Goal: Task Accomplishment & Management: Use online tool/utility

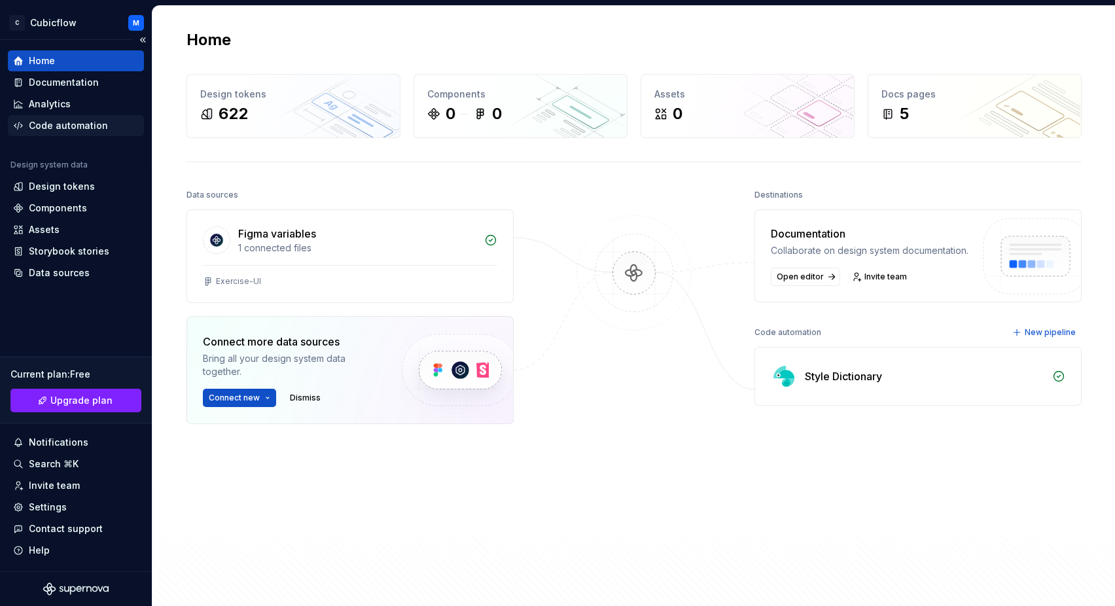
click at [88, 130] on div "Code automation" at bounding box center [68, 125] width 79 height 13
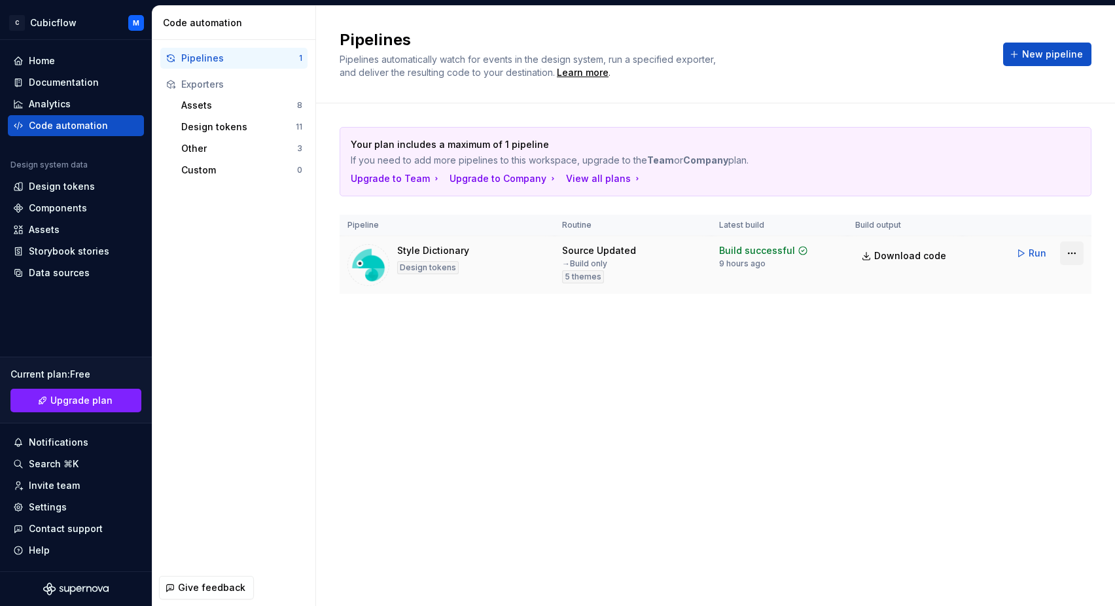
click at [1072, 252] on html "C Cubicflow M Home Documentation Analytics Code automation Design system data D…" at bounding box center [557, 303] width 1115 height 606
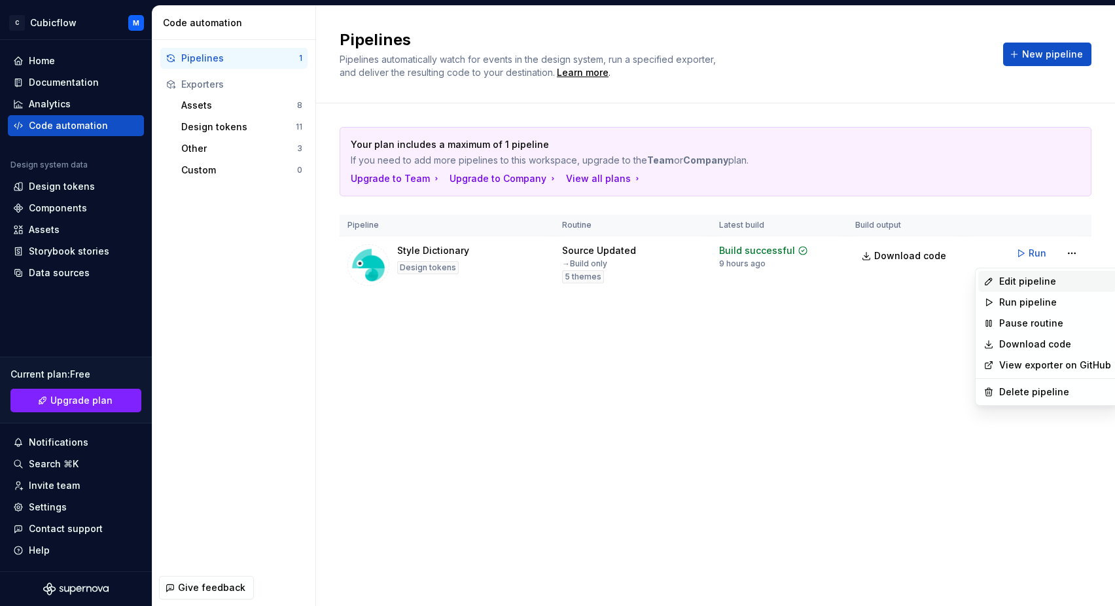
click at [1038, 285] on div "Edit pipeline" at bounding box center [1055, 281] width 112 height 13
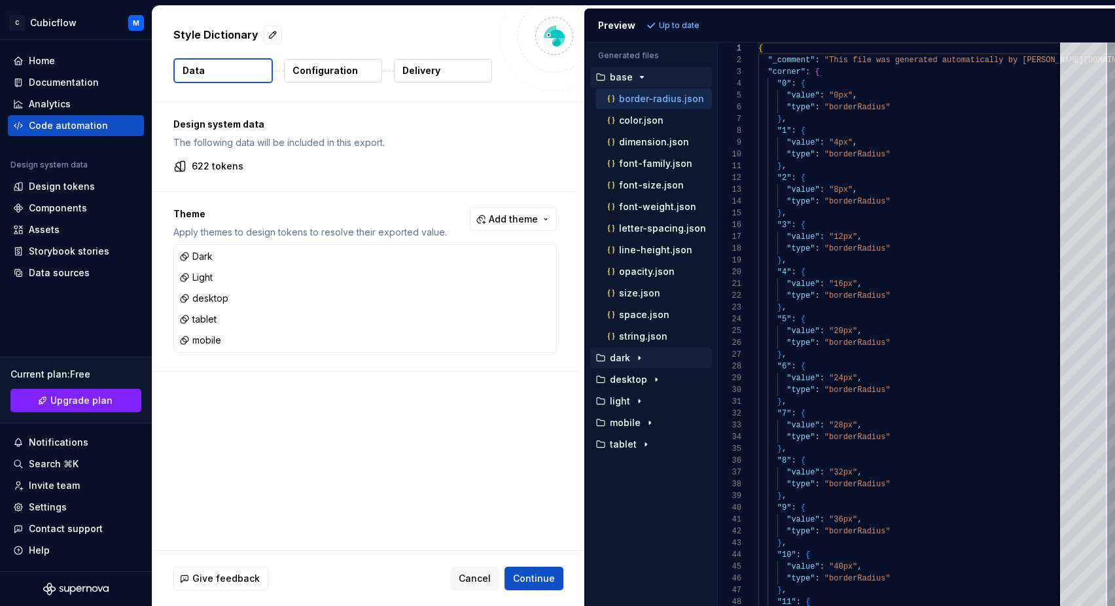
click at [641, 360] on icon "button" at bounding box center [639, 358] width 10 height 10
click at [410, 152] on div "Design system data The following data will be included in this export. 622 toke…" at bounding box center [365, 146] width 425 height 89
click at [323, 77] on p "Configuration" at bounding box center [325, 70] width 65 height 13
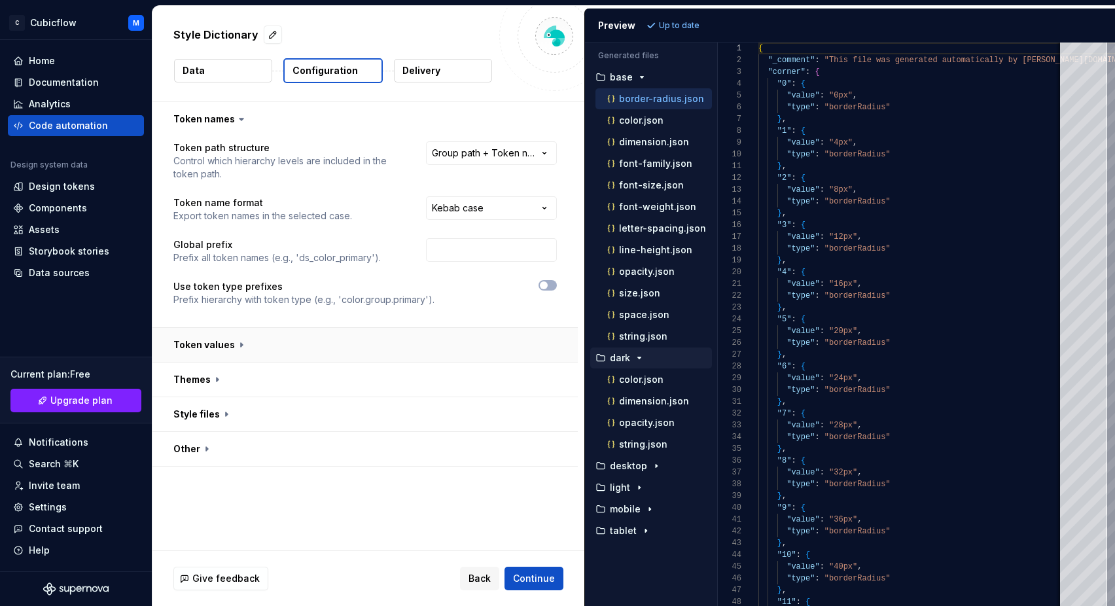
click at [225, 348] on button "button" at bounding box center [365, 345] width 425 height 34
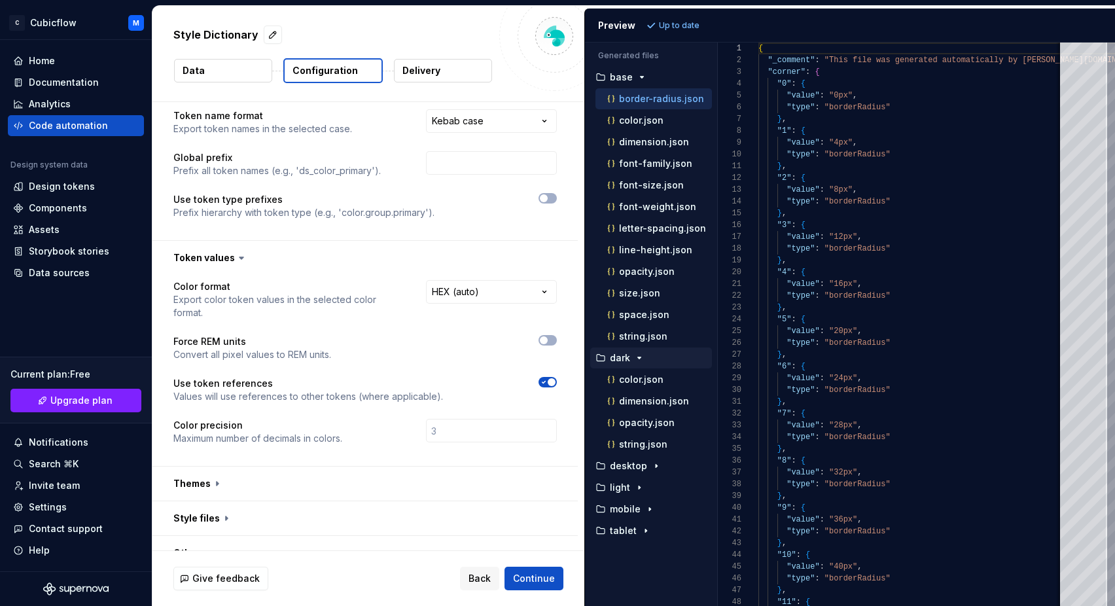
scroll to position [94, 0]
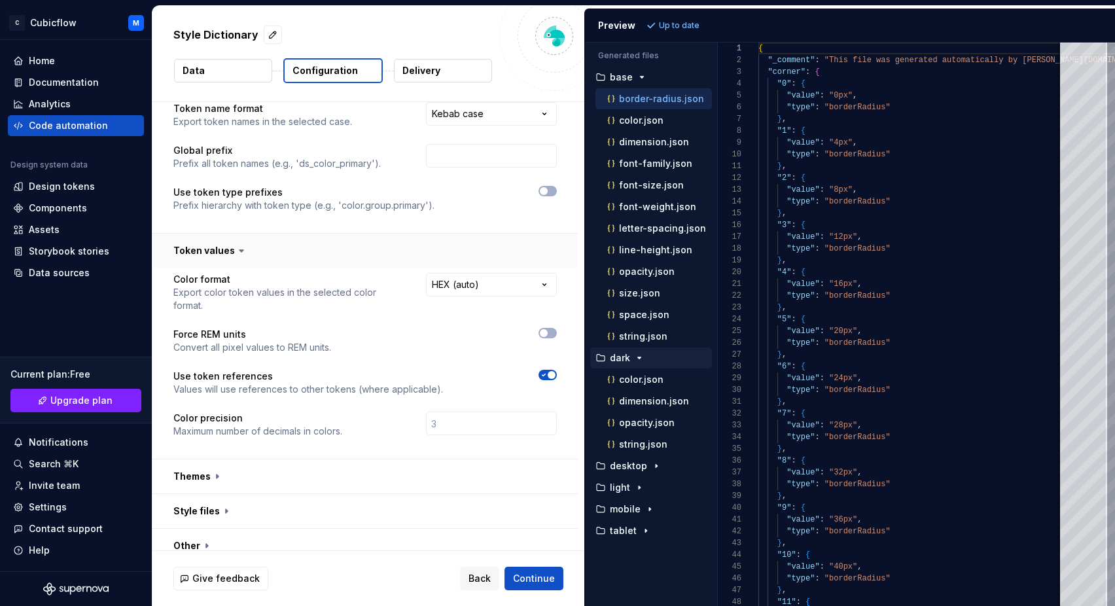
click at [220, 252] on button "button" at bounding box center [365, 251] width 425 height 34
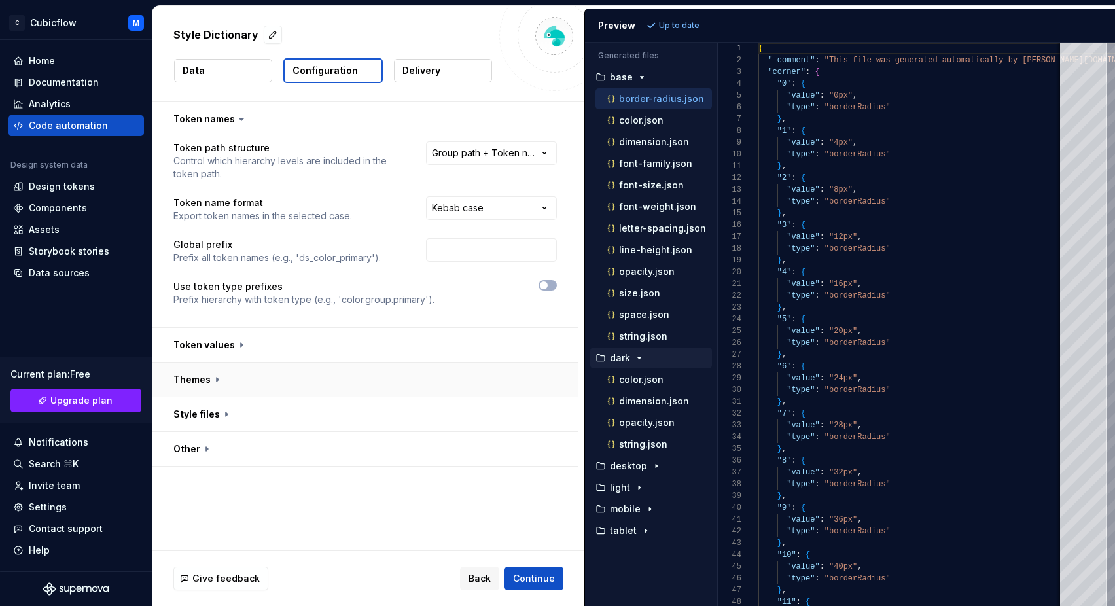
click at [205, 378] on button "button" at bounding box center [365, 380] width 425 height 34
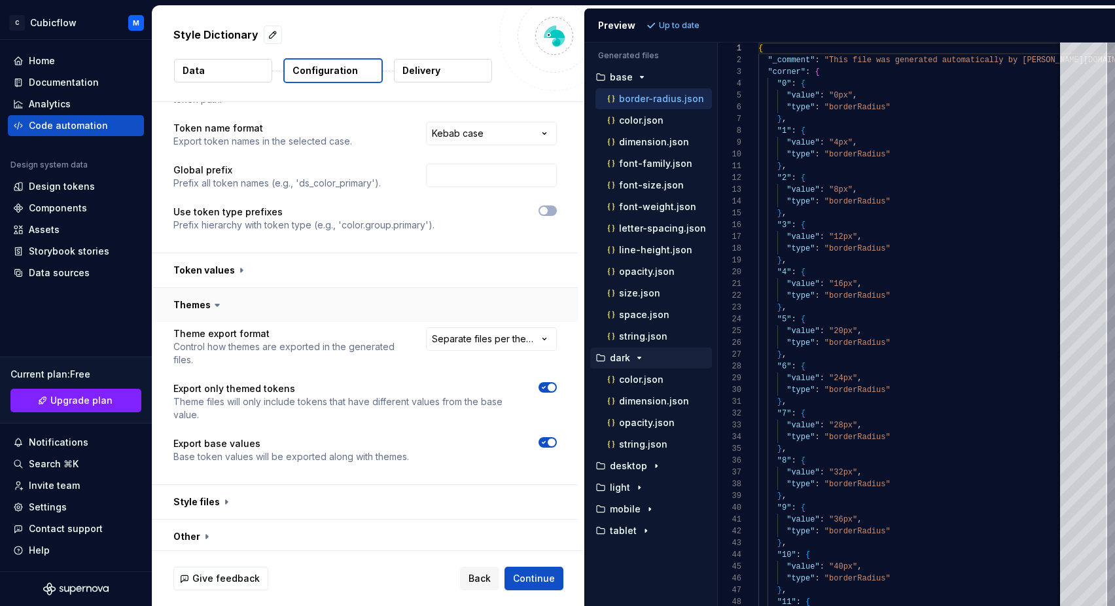
scroll to position [79, 0]
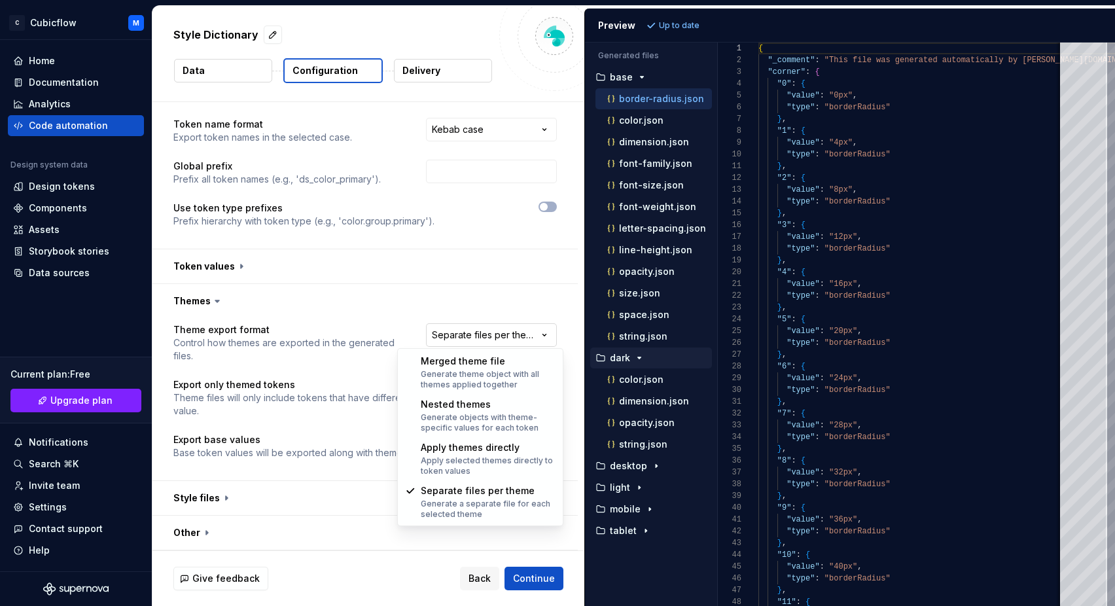
click at [487, 342] on html "**********" at bounding box center [557, 303] width 1115 height 606
select select "**********"
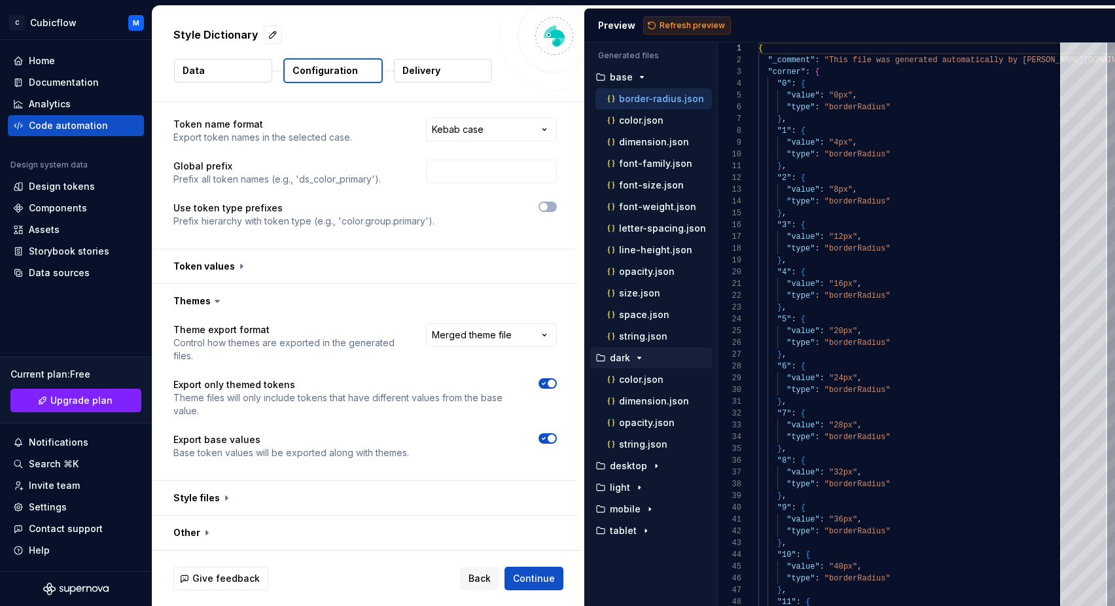
click at [687, 22] on span "Refresh preview" at bounding box center [692, 25] width 65 height 10
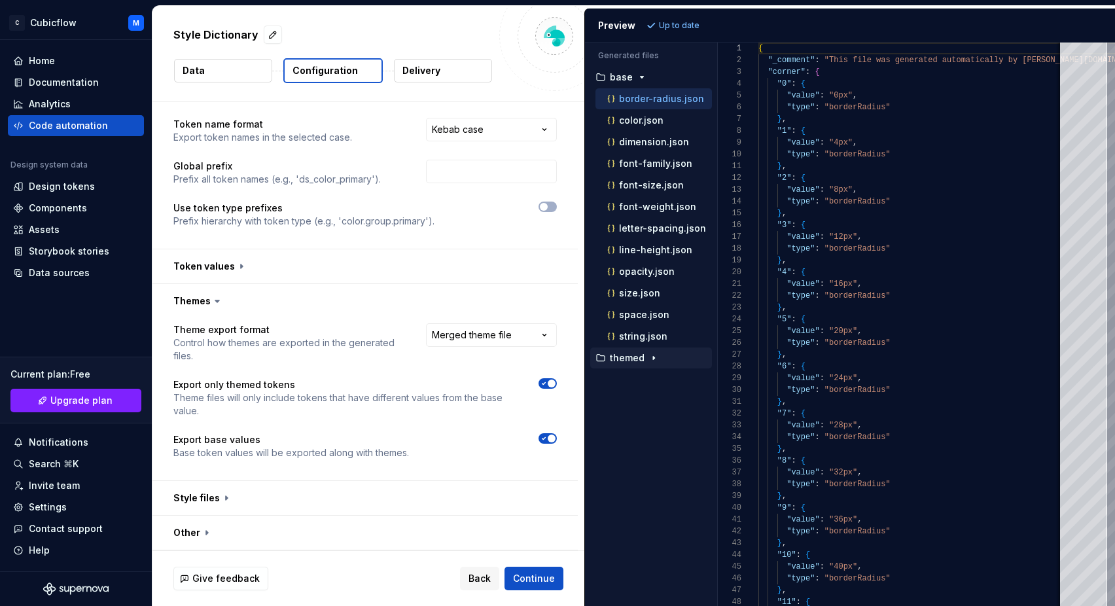
click at [655, 358] on icon "button" at bounding box center [654, 358] width 10 height 10
click at [647, 382] on p "color.json" at bounding box center [641, 379] width 45 height 10
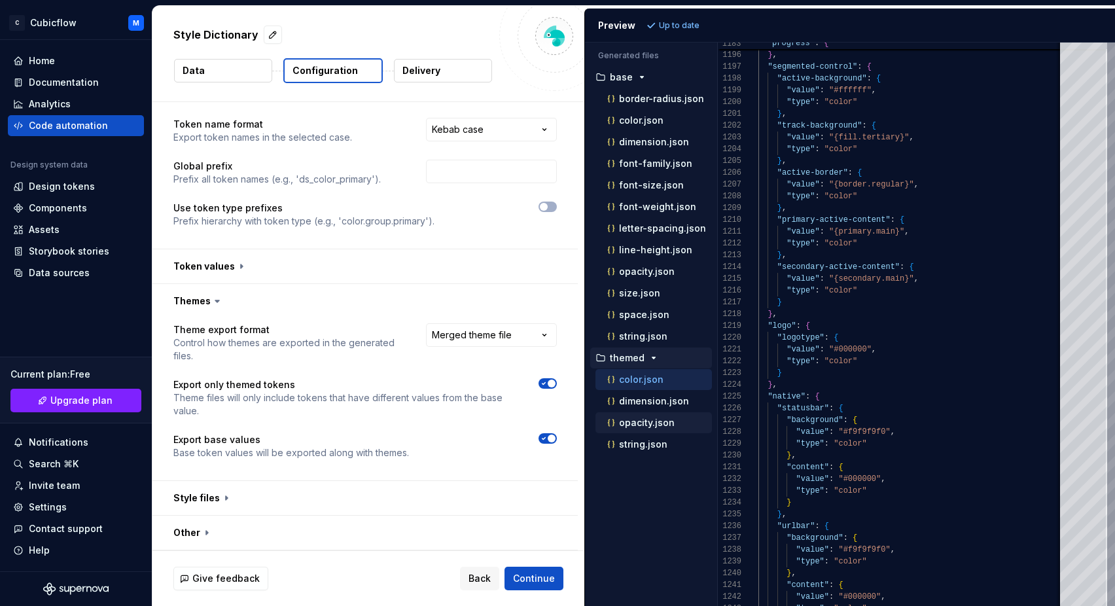
click at [654, 424] on p "opacity.json" at bounding box center [647, 423] width 56 height 10
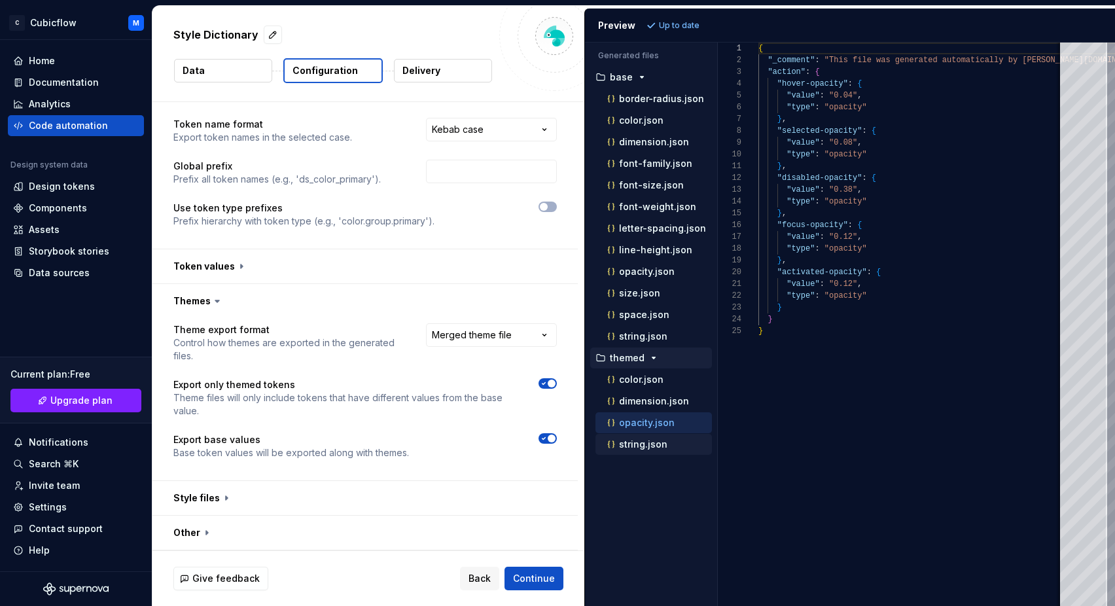
click at [645, 451] on button "string.json" at bounding box center [654, 444] width 117 height 14
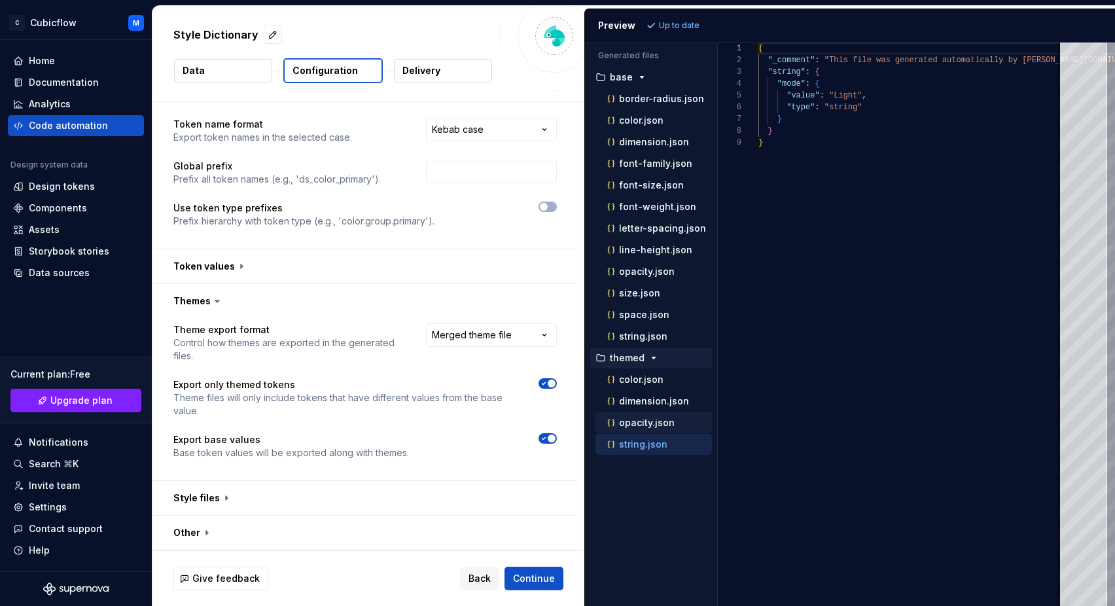
scroll to position [94, 0]
click at [650, 404] on p "dimension.json" at bounding box center [654, 401] width 70 height 10
click at [650, 384] on p "color.json" at bounding box center [641, 379] width 45 height 10
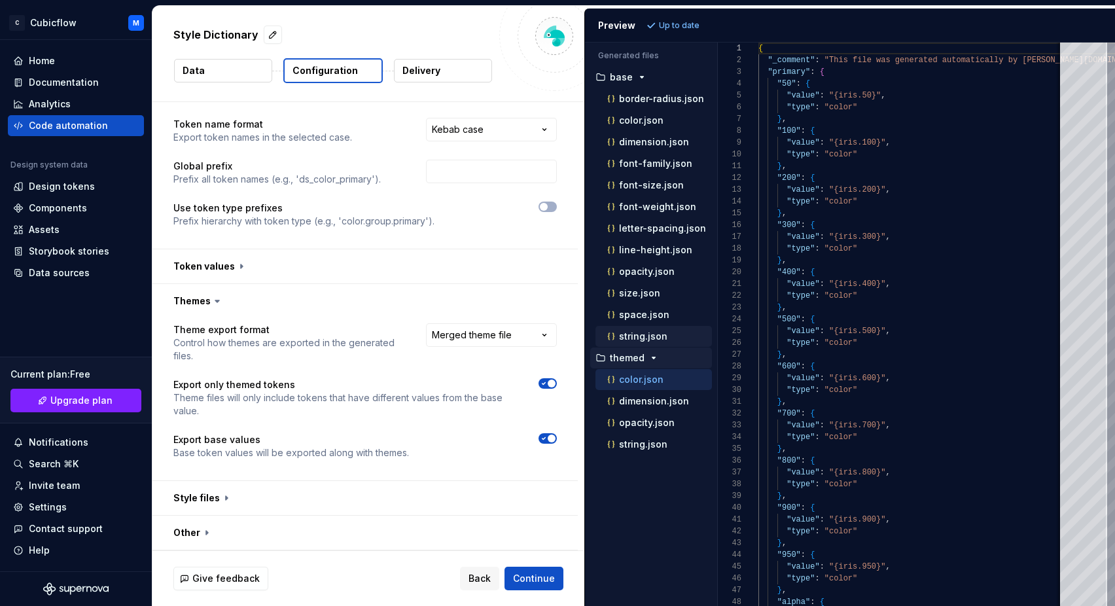
click at [654, 338] on p "string.json" at bounding box center [643, 336] width 48 height 10
type textarea "**********"
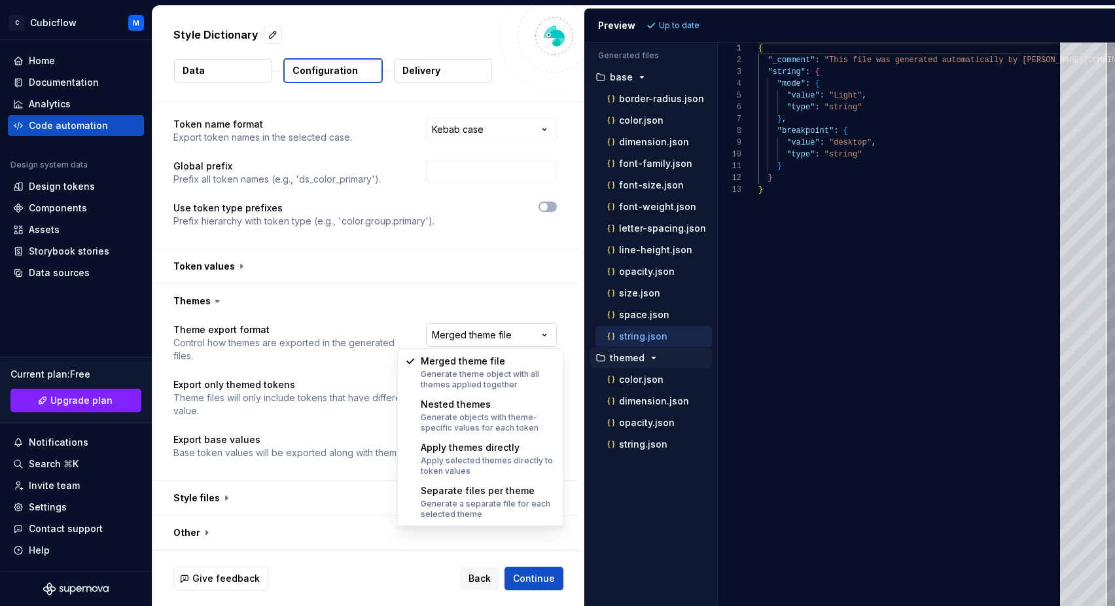
click at [533, 335] on html "**********" at bounding box center [557, 303] width 1115 height 606
select select "**********"
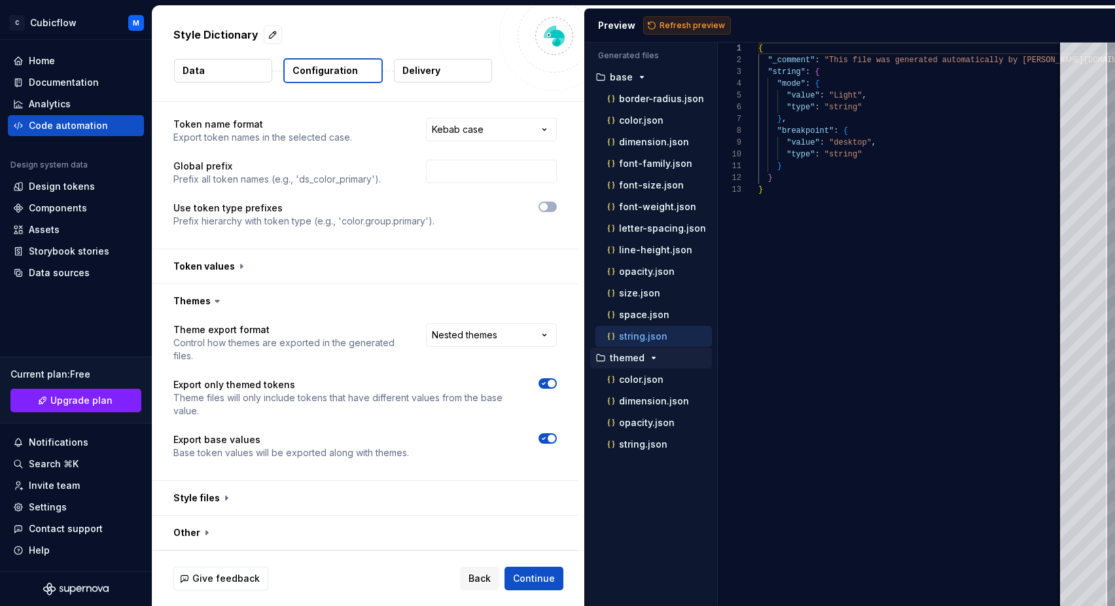
click at [677, 28] on span "Refresh preview" at bounding box center [692, 25] width 65 height 10
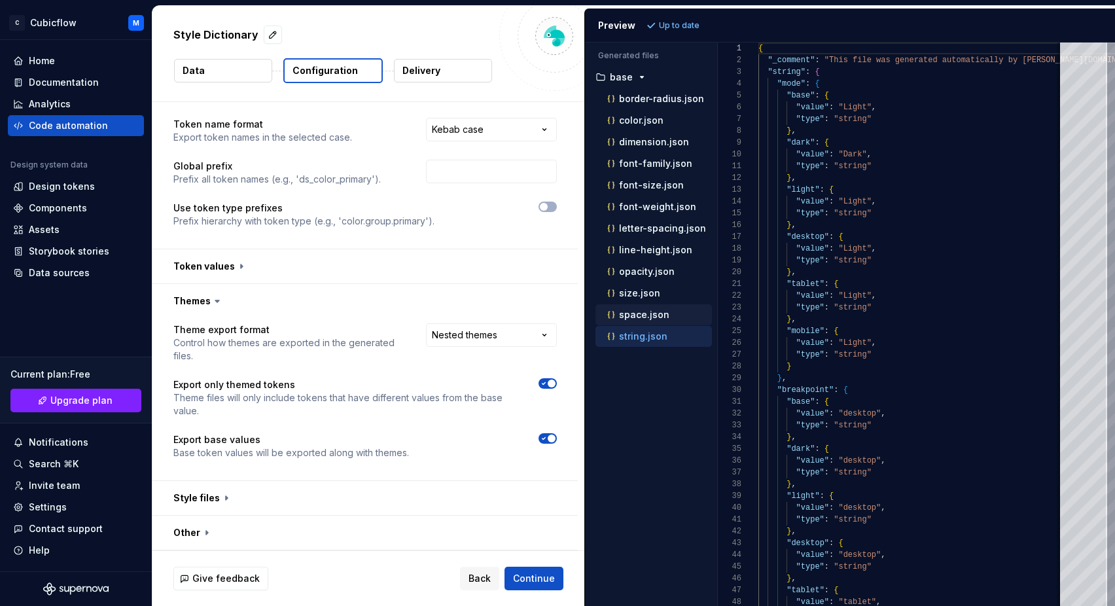
click at [662, 317] on p "space.json" at bounding box center [644, 315] width 50 height 10
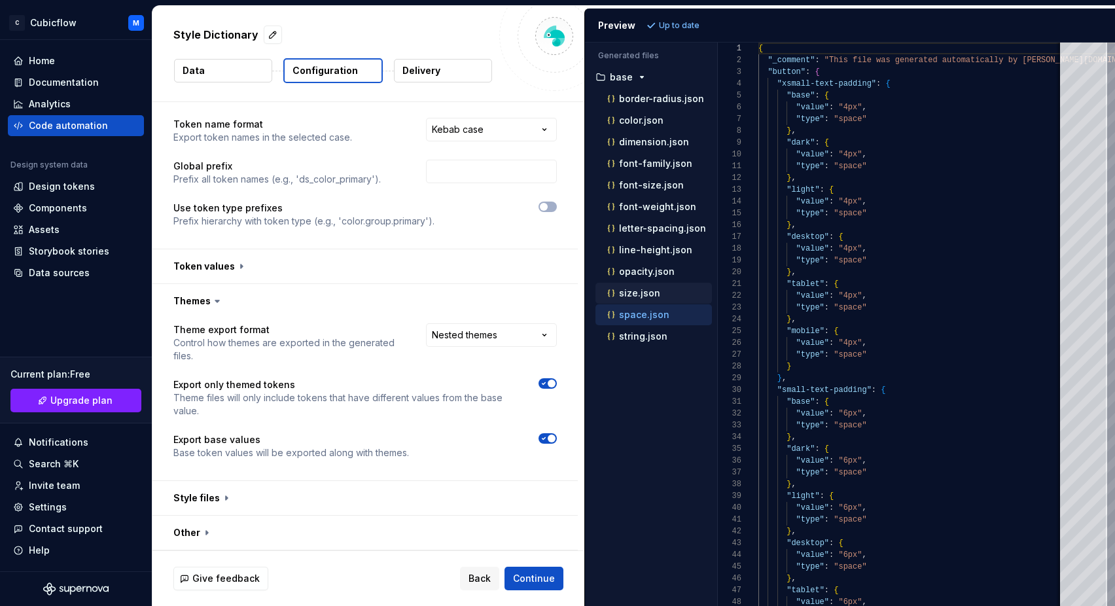
click at [664, 296] on div "size.json" at bounding box center [658, 293] width 107 height 13
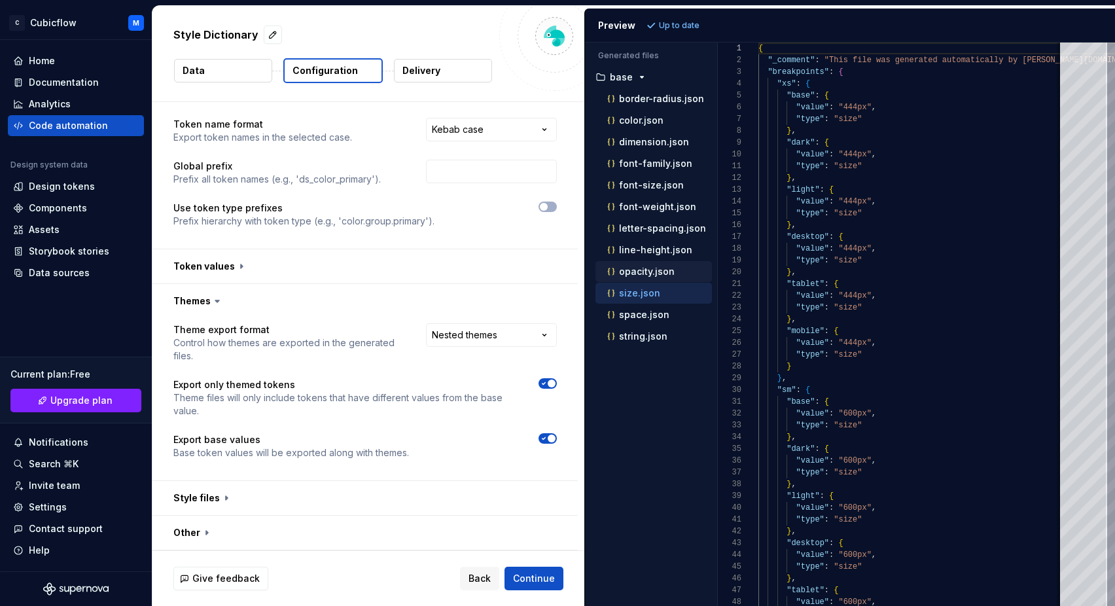
click at [670, 275] on p "opacity.json" at bounding box center [647, 271] width 56 height 10
click at [674, 256] on div "line-height.json" at bounding box center [658, 249] width 107 height 13
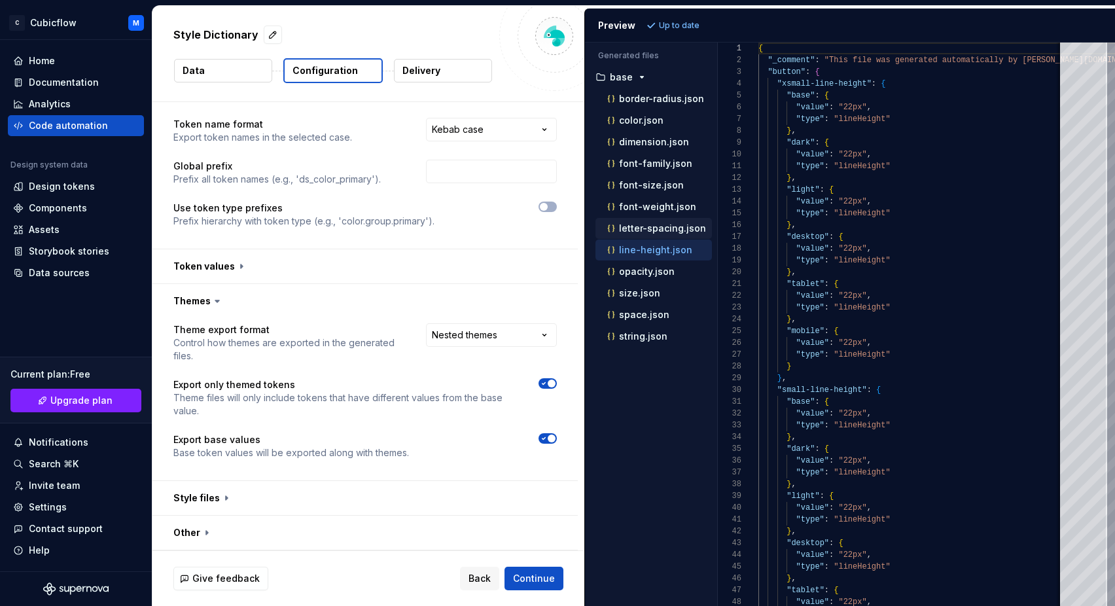
click at [679, 228] on p "letter-spacing.json" at bounding box center [662, 228] width 87 height 10
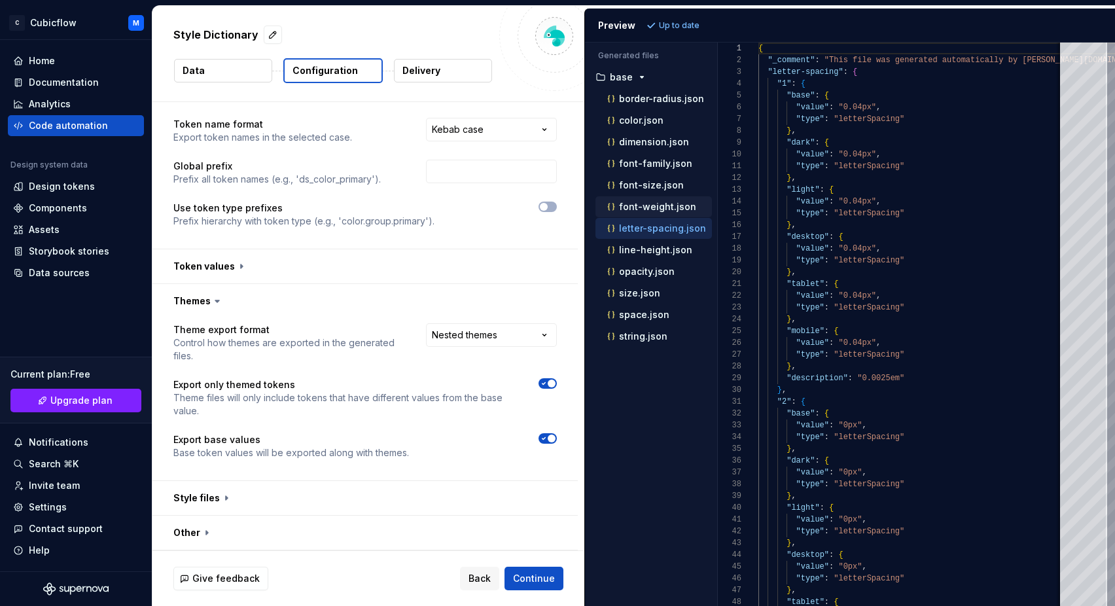
click at [680, 202] on p "font-weight.json" at bounding box center [657, 207] width 77 height 10
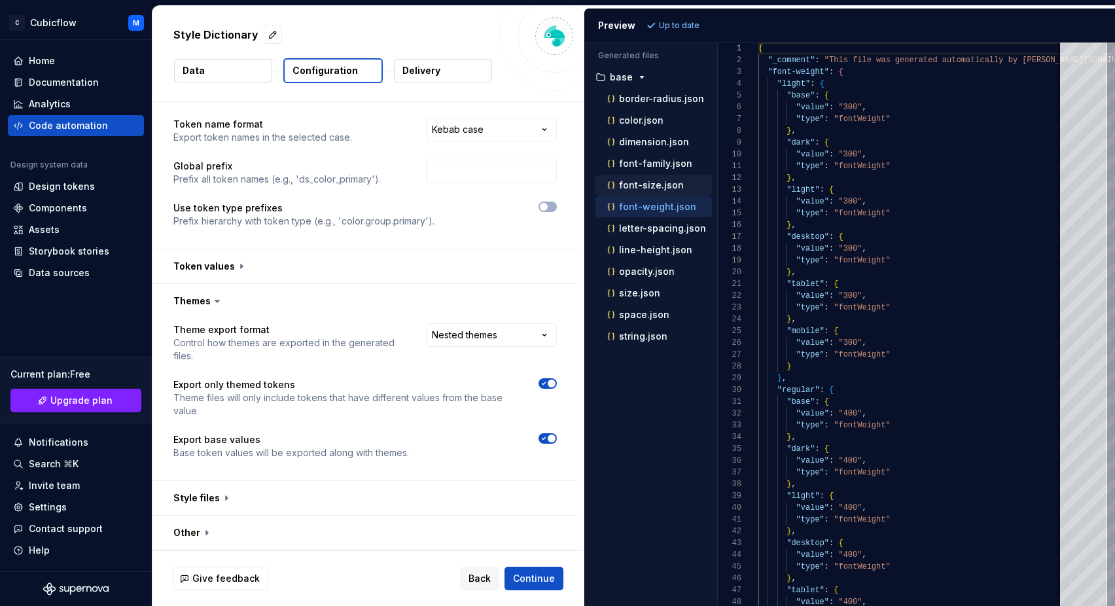
click at [680, 187] on div "font-size.json" at bounding box center [658, 185] width 107 height 13
click at [683, 168] on p "font-family.json" at bounding box center [655, 163] width 73 height 10
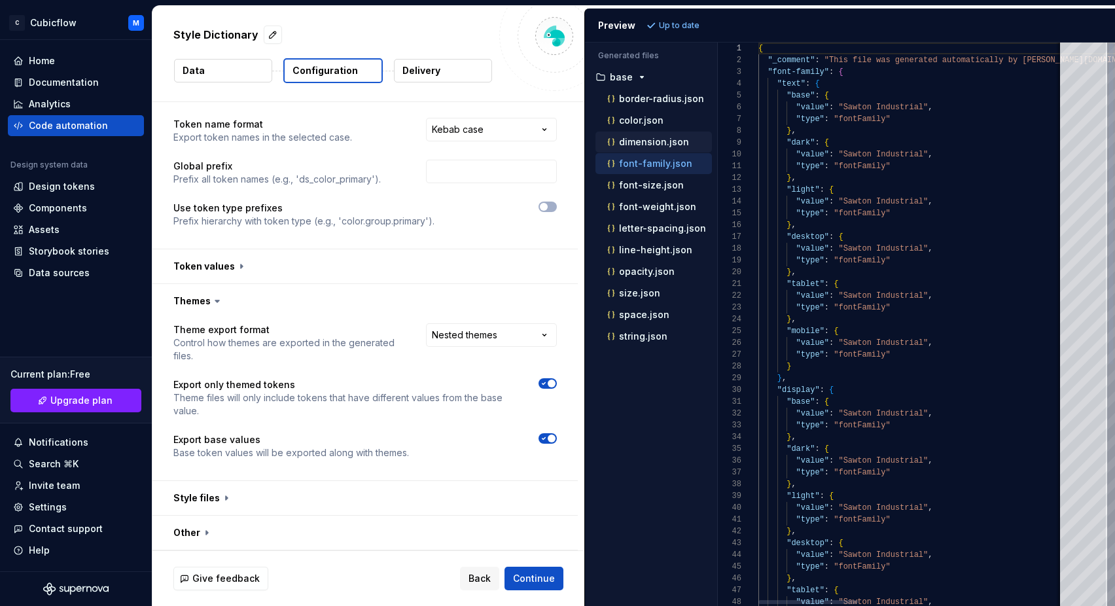
click at [679, 142] on p "dimension.json" at bounding box center [654, 142] width 70 height 10
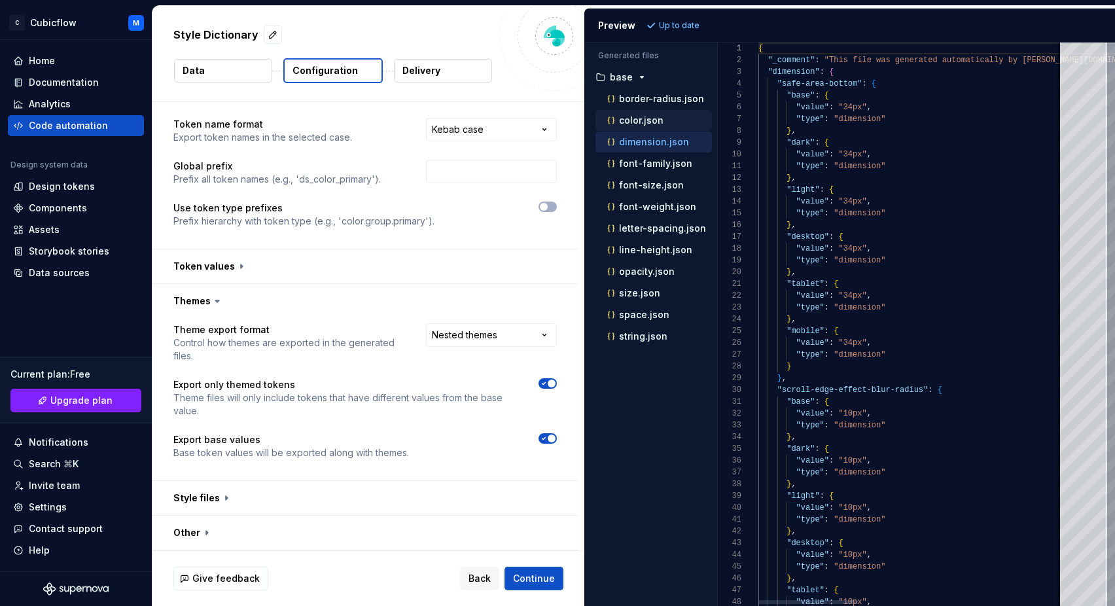
click at [667, 122] on div "color.json" at bounding box center [658, 120] width 107 height 13
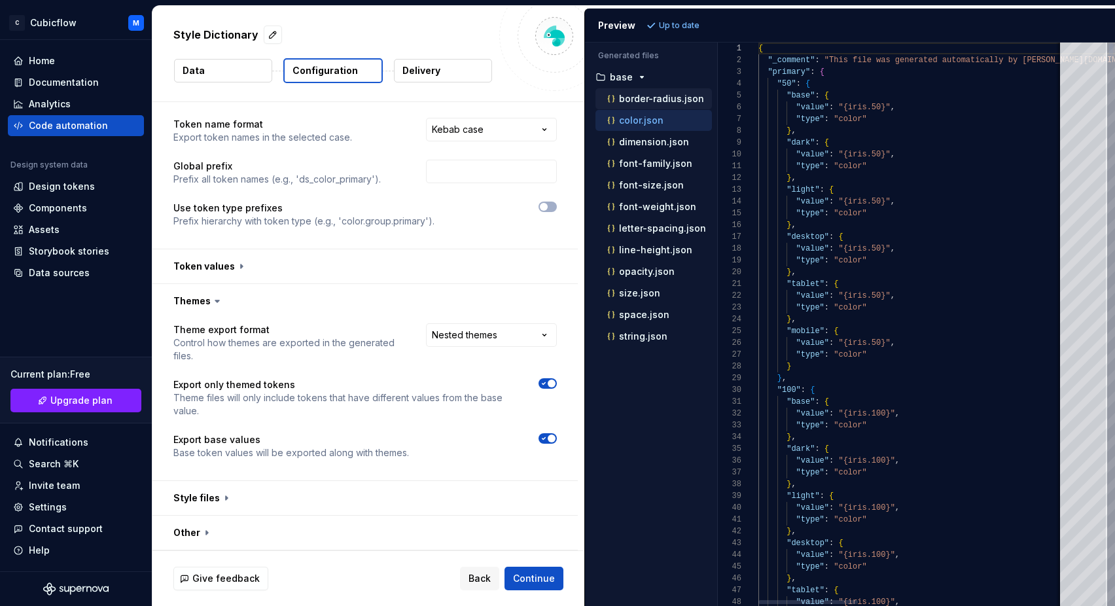
click at [674, 96] on p "border-radius.json" at bounding box center [661, 99] width 85 height 10
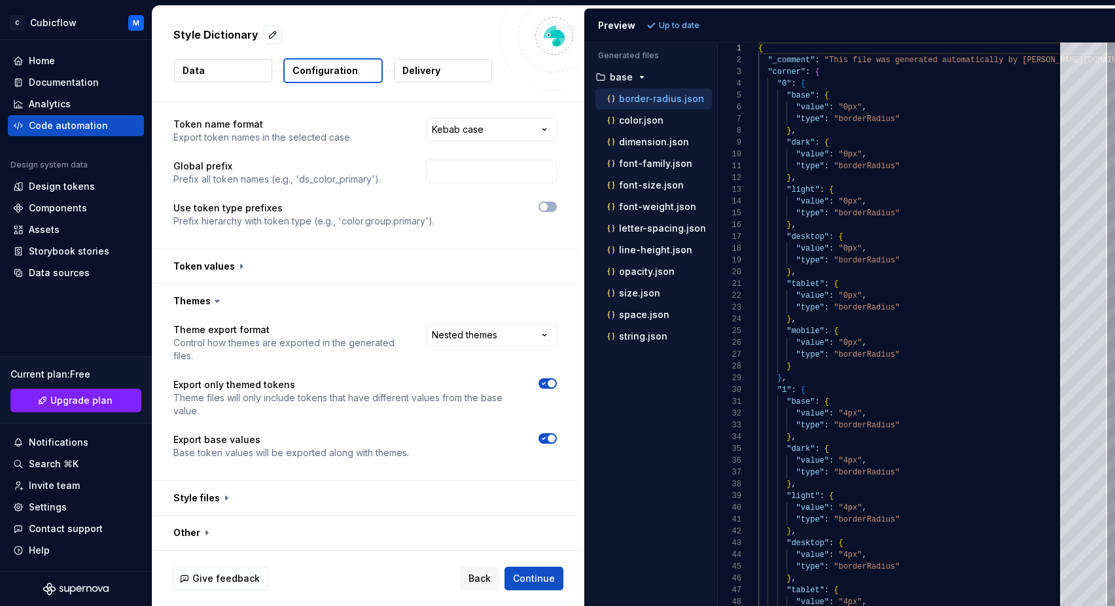
scroll to position [0, 0]
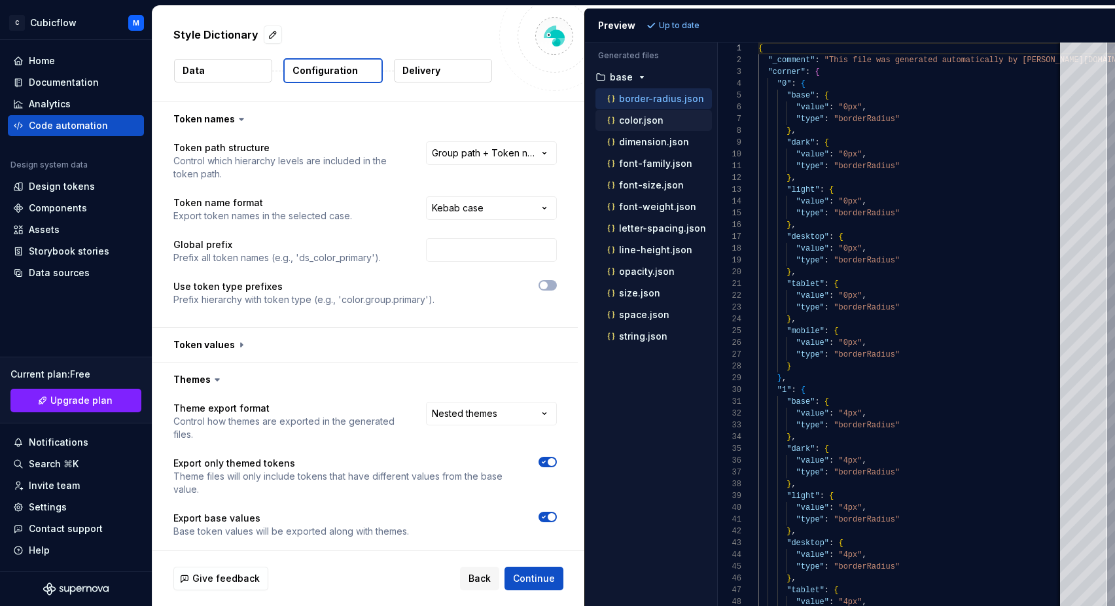
click at [665, 117] on div "color.json" at bounding box center [658, 120] width 107 height 13
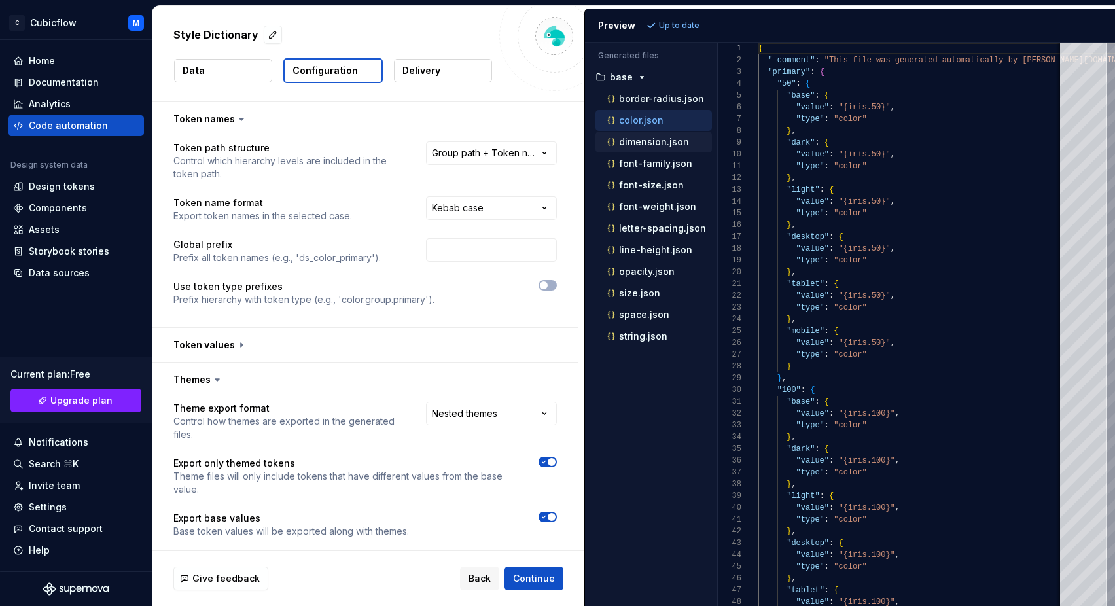
click at [664, 141] on p "dimension.json" at bounding box center [654, 142] width 70 height 10
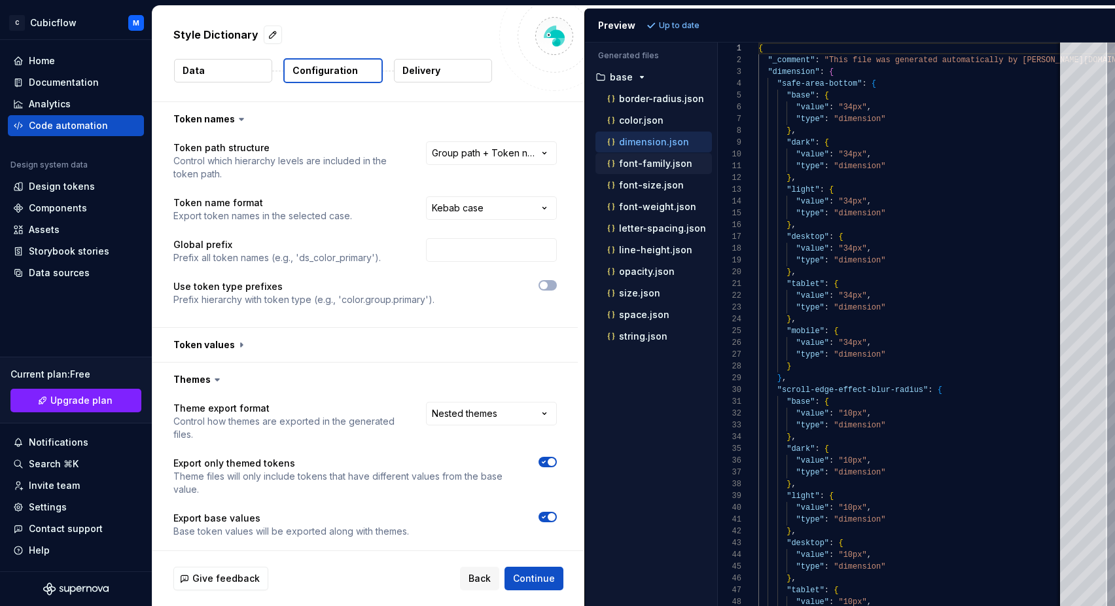
click at [664, 160] on p "font-family.json" at bounding box center [655, 163] width 73 height 10
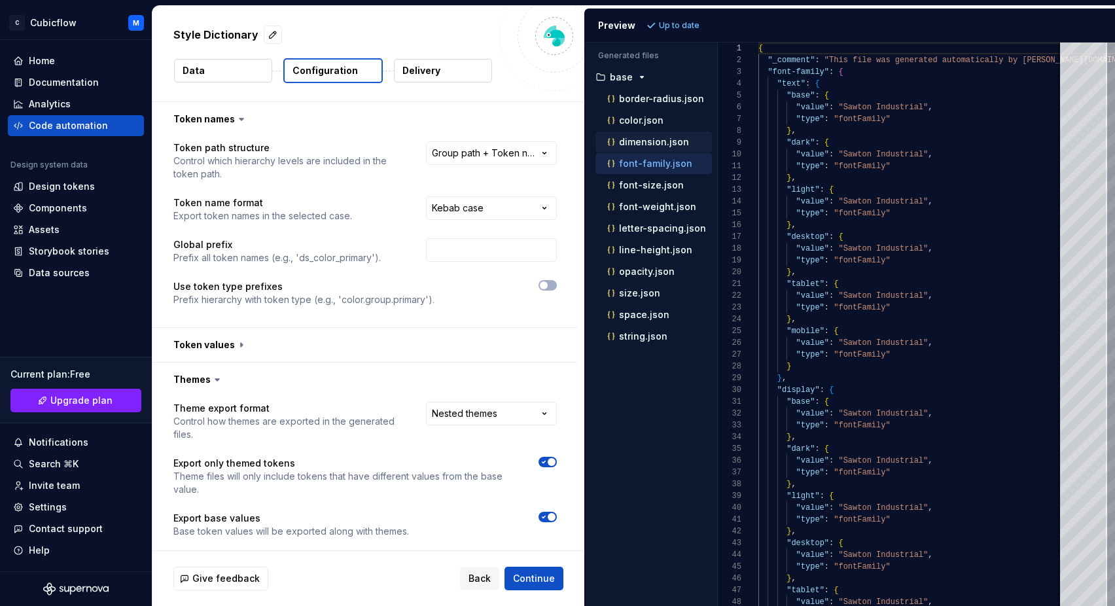
click at [664, 141] on p "dimension.json" at bounding box center [654, 142] width 70 height 10
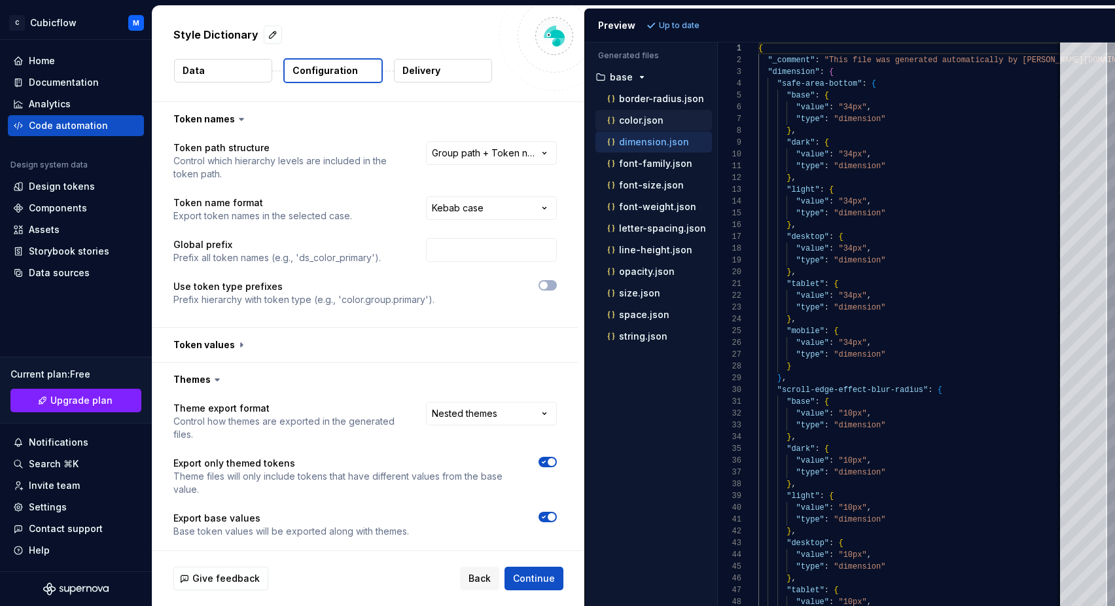
click at [671, 122] on div "color.json" at bounding box center [658, 120] width 107 height 13
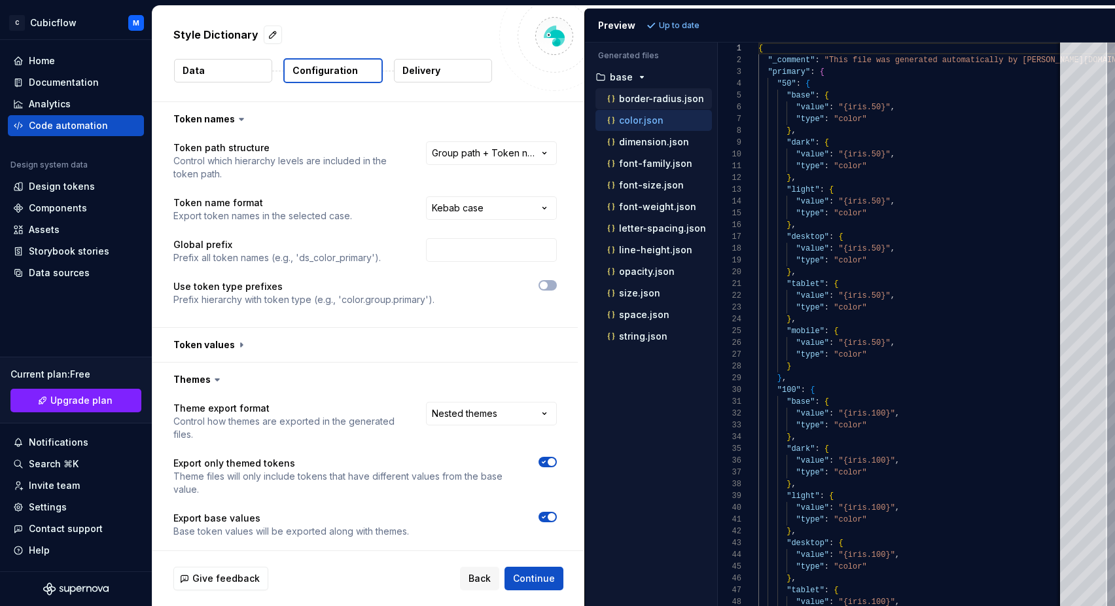
click at [676, 99] on p "border-radius.json" at bounding box center [661, 99] width 85 height 10
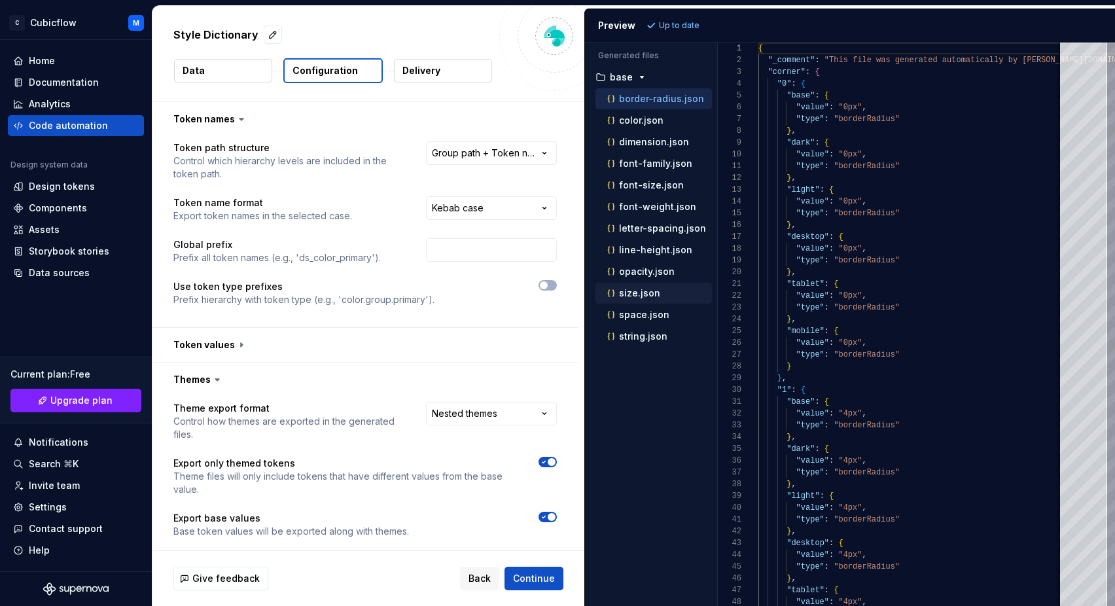
click at [658, 291] on div "size.json" at bounding box center [658, 293] width 107 height 13
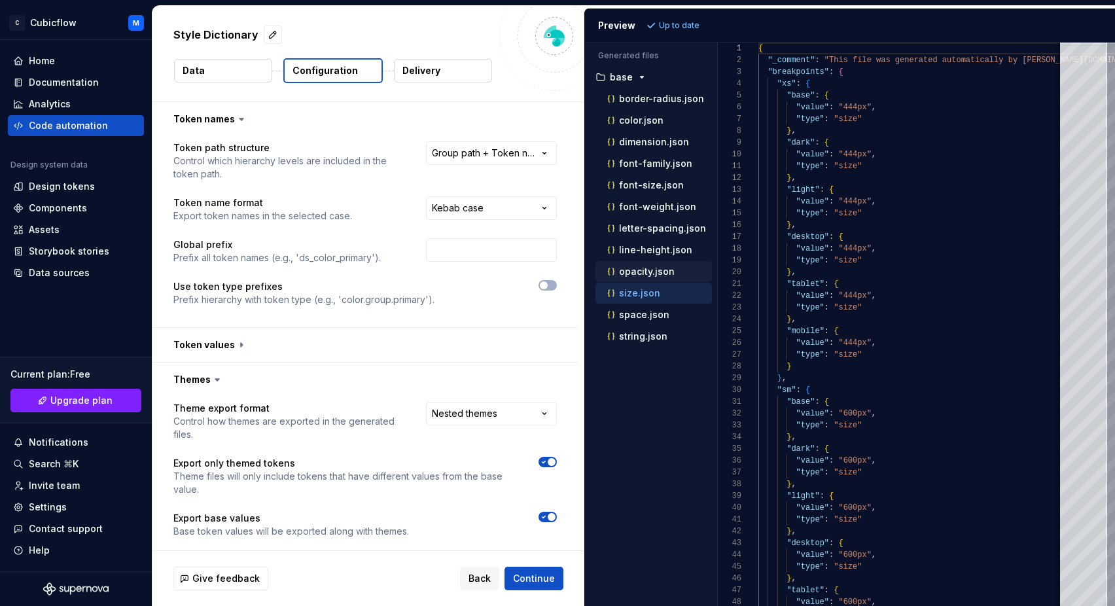
click at [668, 272] on p "opacity.json" at bounding box center [647, 271] width 56 height 10
click at [669, 254] on p "line-height.json" at bounding box center [655, 250] width 73 height 10
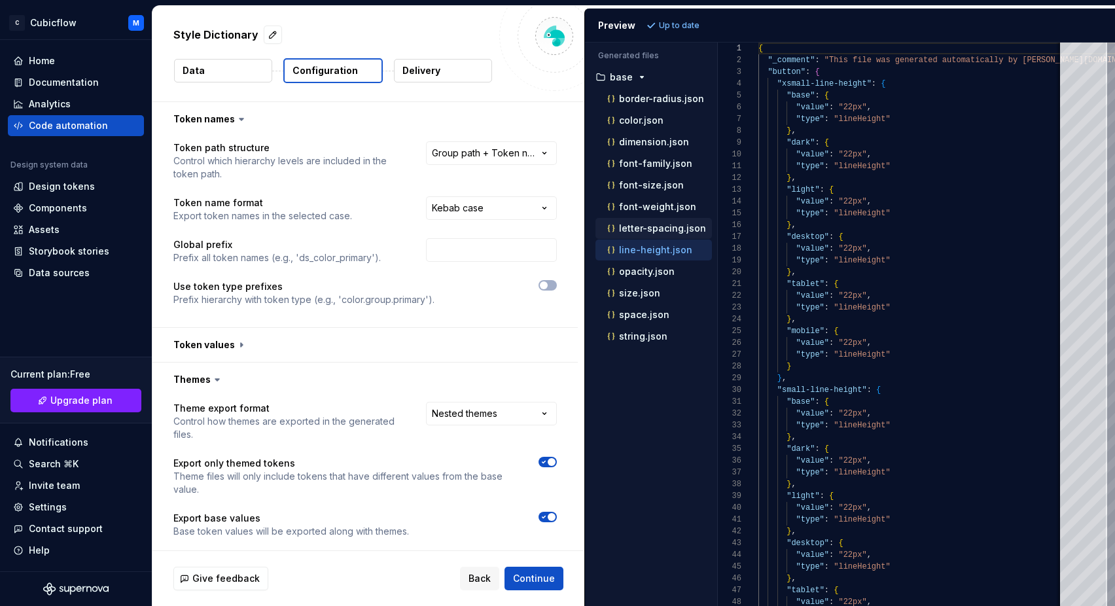
click at [670, 226] on p "letter-spacing.json" at bounding box center [662, 228] width 87 height 10
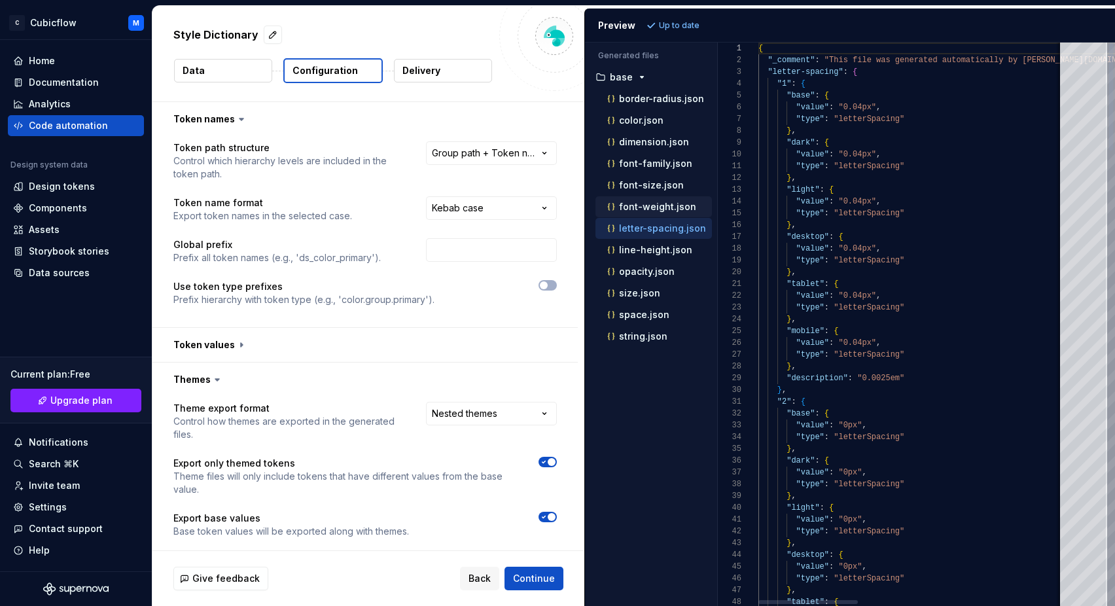
click at [673, 206] on p "font-weight.json" at bounding box center [657, 207] width 77 height 10
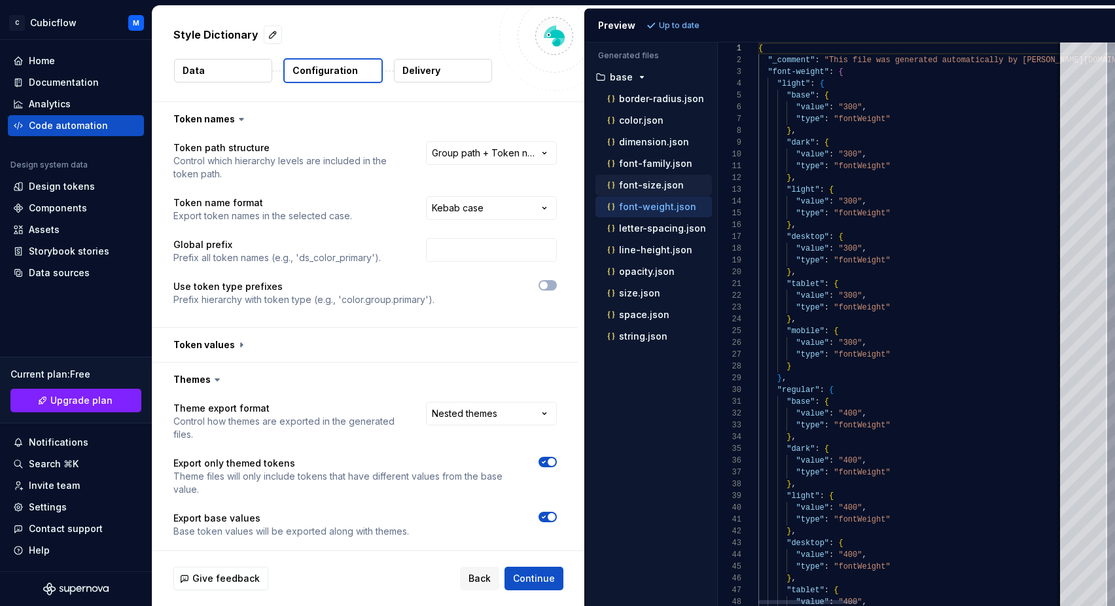
click at [672, 187] on p "font-size.json" at bounding box center [651, 185] width 65 height 10
click at [677, 162] on p "font-family.json" at bounding box center [655, 163] width 73 height 10
type textarea "**********"
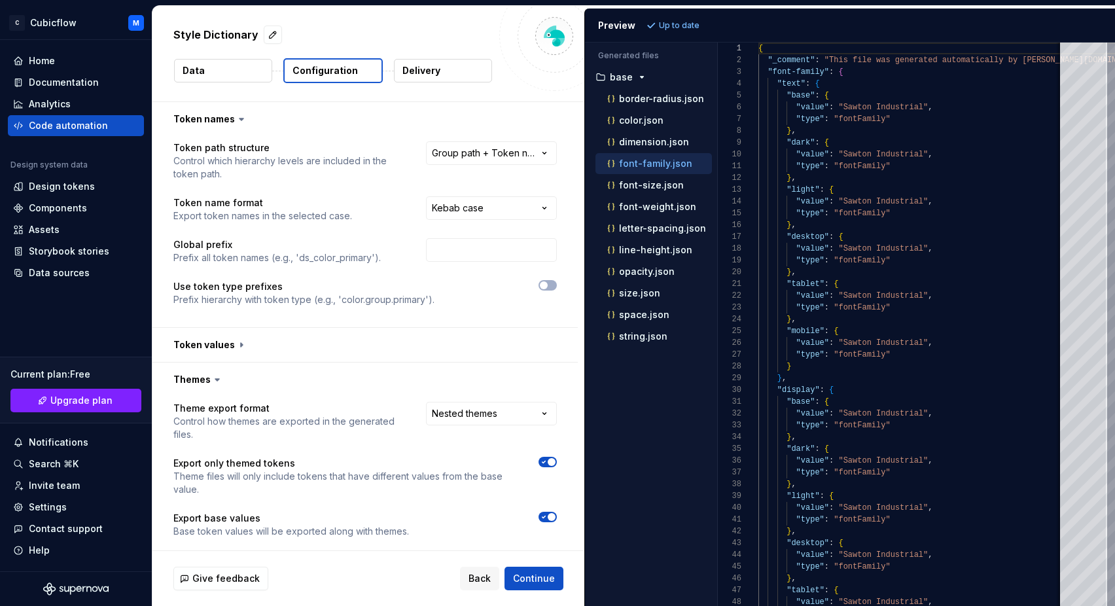
click at [480, 304] on div at bounding box center [507, 293] width 99 height 26
